Goal: Browse casually

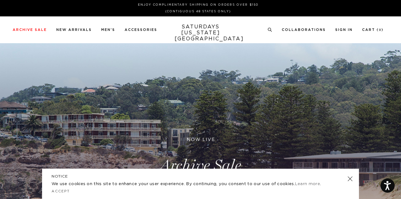
click at [349, 180] on link at bounding box center [349, 179] width 9 height 9
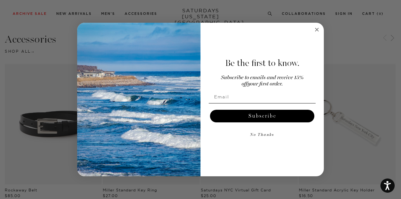
scroll to position [631, 0]
click at [315, 28] on circle "Close dialog" at bounding box center [316, 29] width 7 height 7
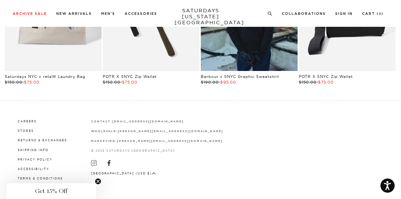
scroll to position [1117, 0]
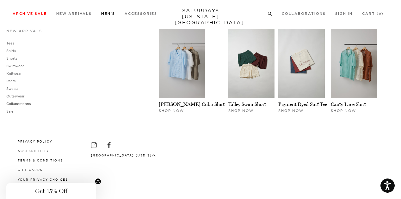
click at [24, 104] on link "Collaborations" at bounding box center [18, 104] width 24 height 4
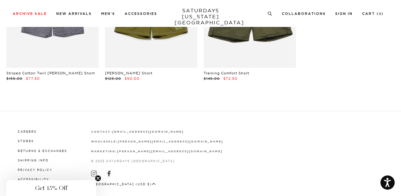
scroll to position [537, 0]
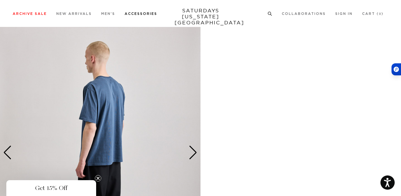
scroll to position [757, 0]
